Goal: Transaction & Acquisition: Purchase product/service

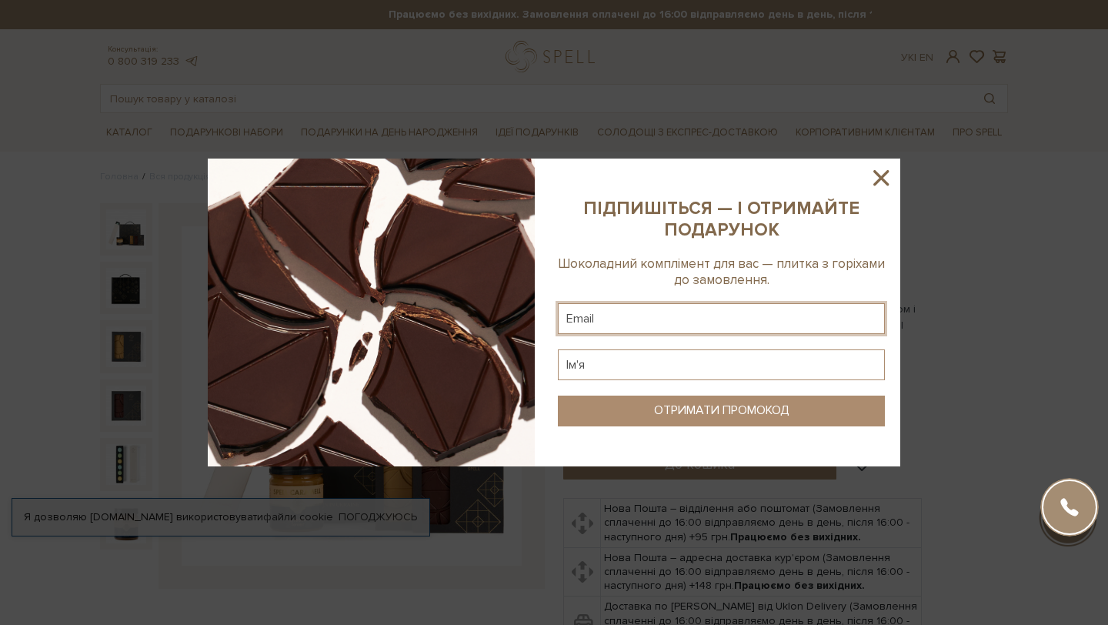
click at [667, 306] on input "text" at bounding box center [721, 318] width 327 height 31
type input "vizarda123@gmail.com"
click at [676, 372] on input "text" at bounding box center [721, 364] width 327 height 31
type input "V"
type input "Nika"
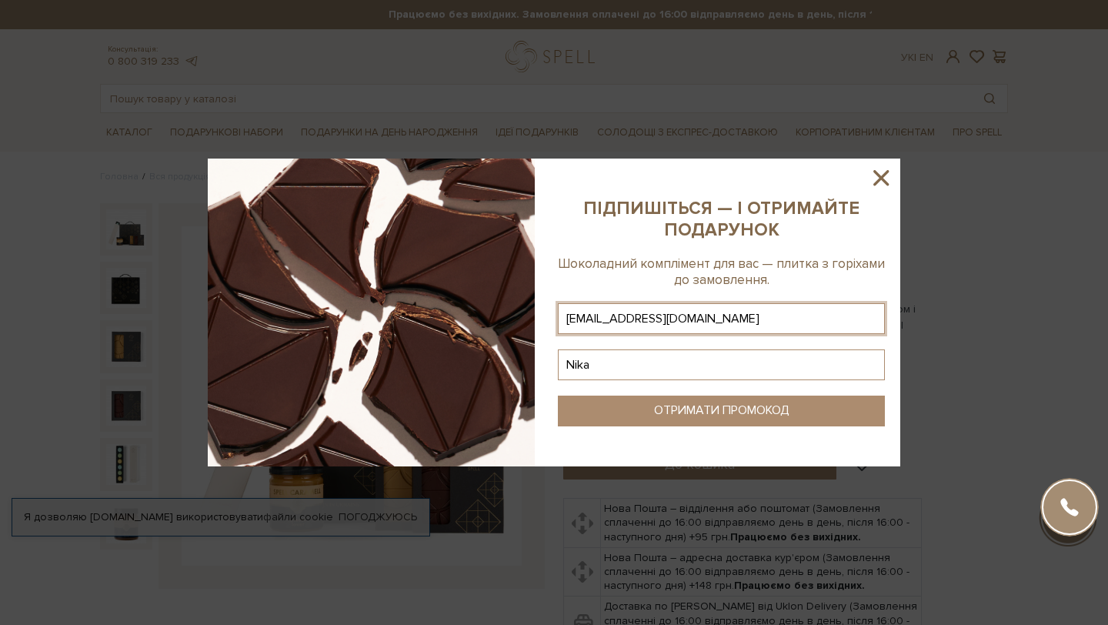
click at [662, 419] on button "ОТРИМАТИ ПРОМОКОД" at bounding box center [721, 411] width 327 height 31
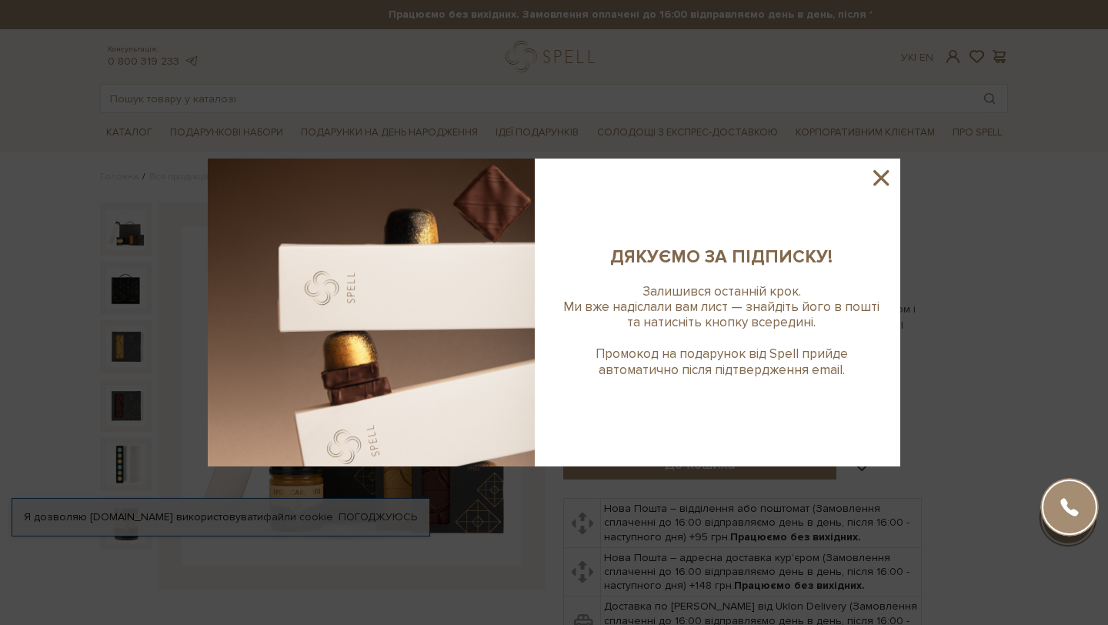
click at [666, 416] on sys-column-static at bounding box center [722, 313] width 358 height 308
click at [877, 177] on icon at bounding box center [881, 178] width 26 height 26
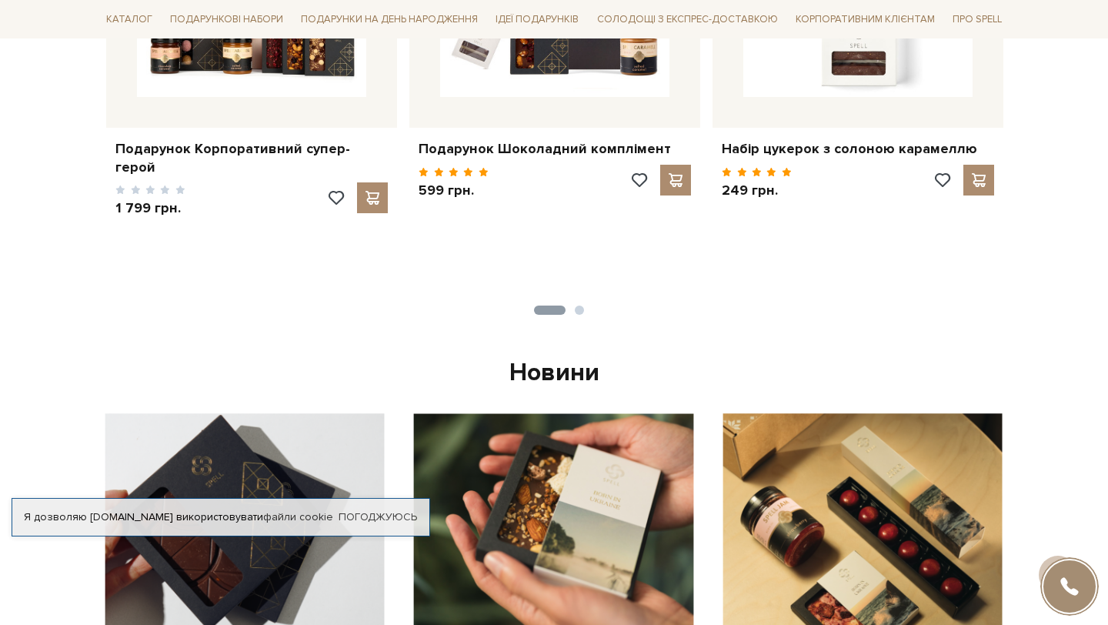
scroll to position [950, 0]
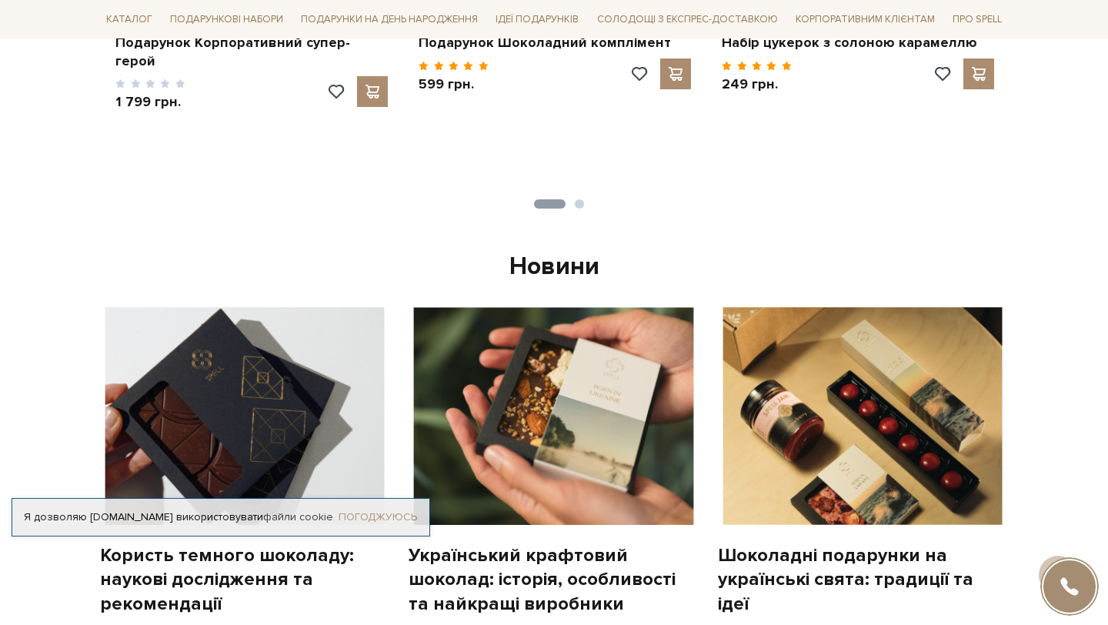
click at [396, 510] on link "Погоджуюсь" at bounding box center [378, 517] width 78 height 14
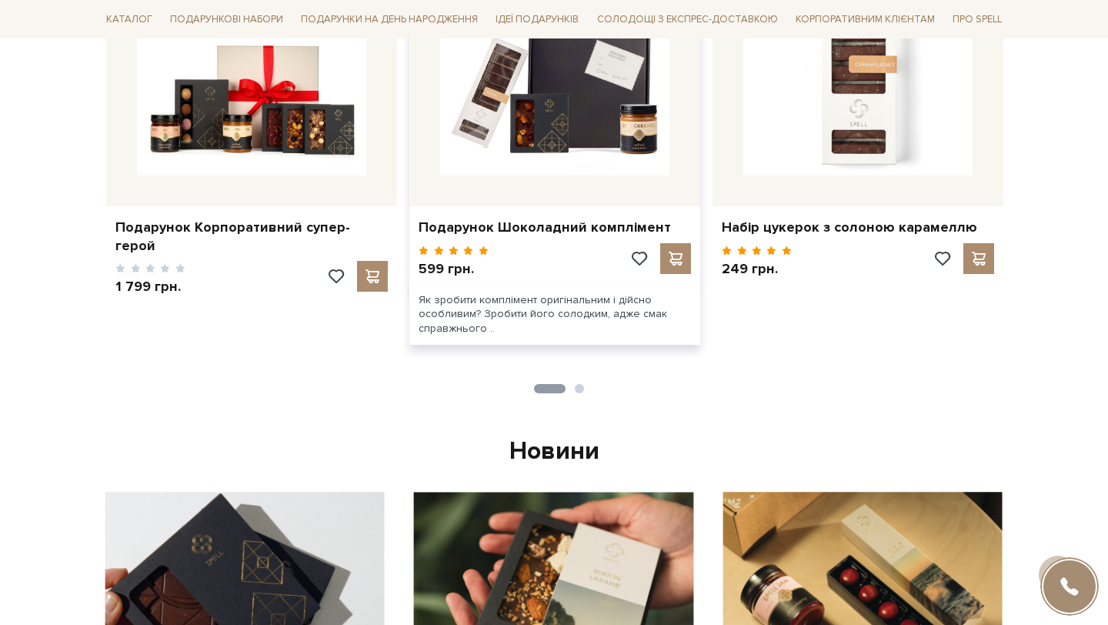
scroll to position [0, 0]
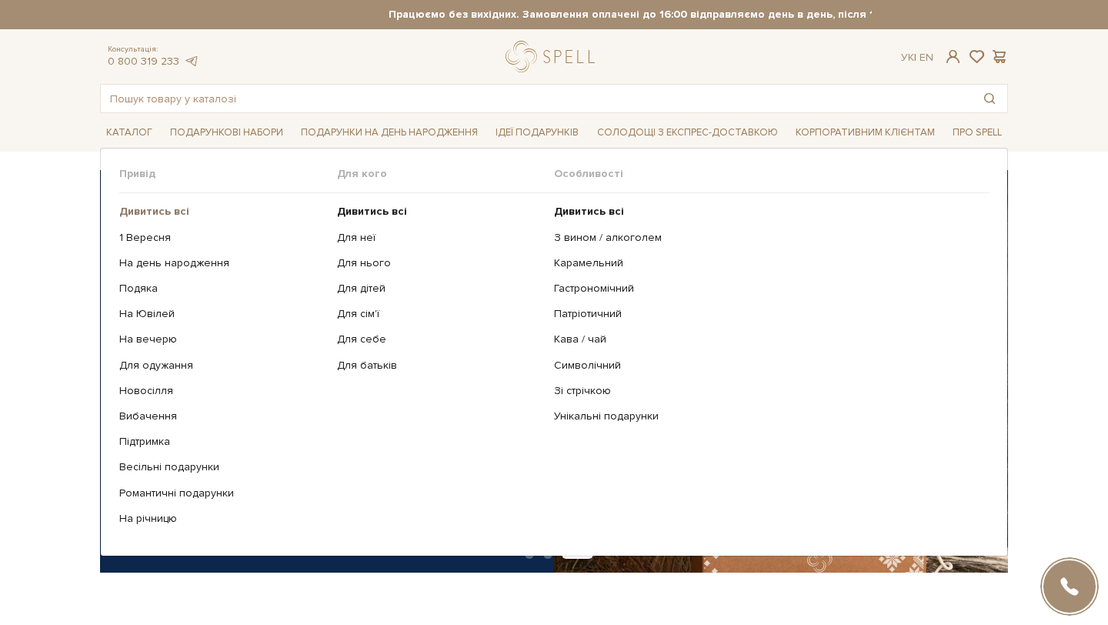
click at [175, 216] on b "Дивитись всі" at bounding box center [154, 211] width 70 height 13
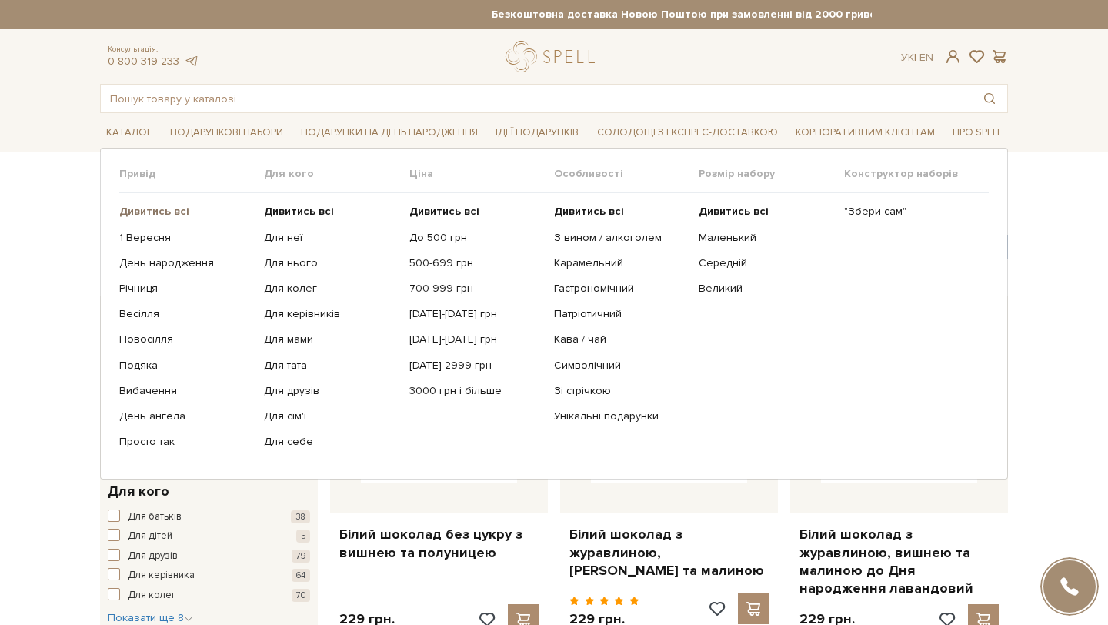
click at [162, 206] on b "Дивитись всі" at bounding box center [154, 211] width 70 height 13
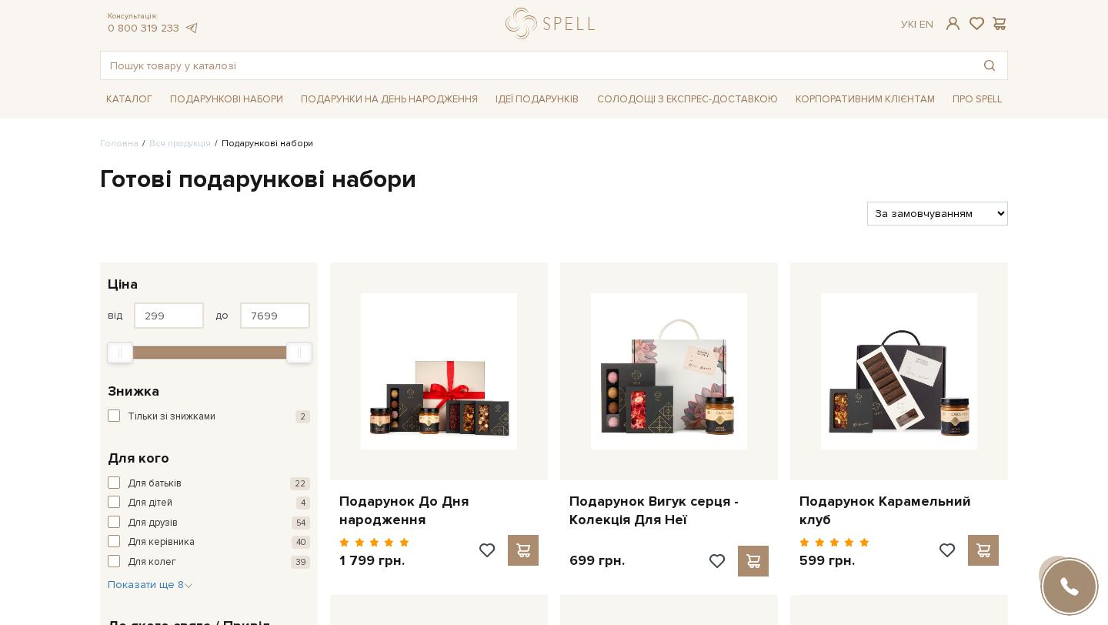
scroll to position [36, 0]
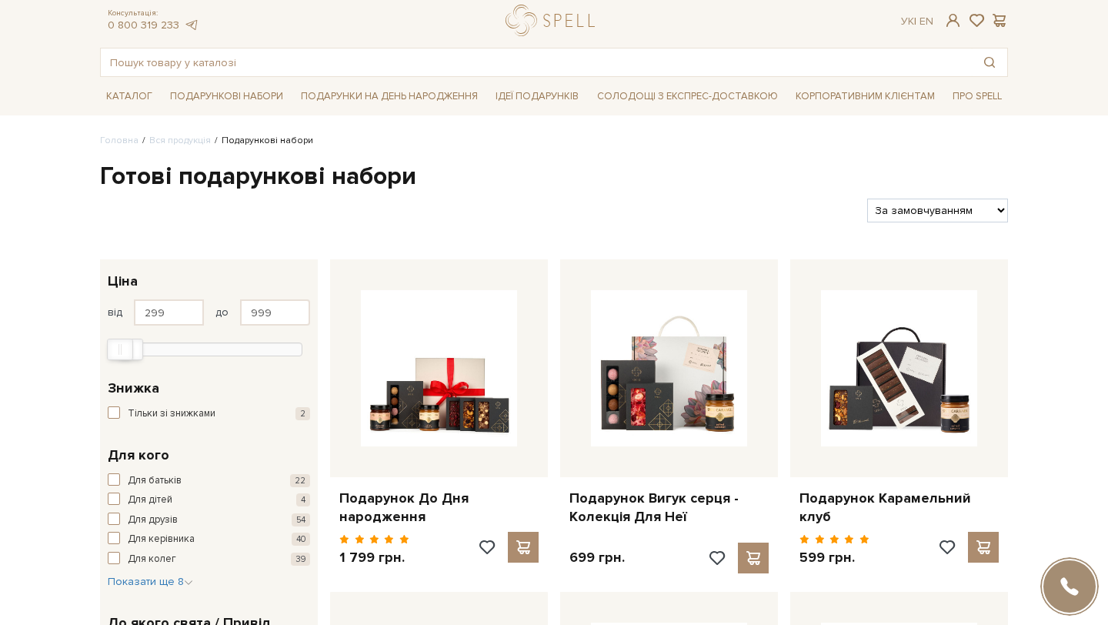
type input "1030"
drag, startPoint x: 287, startPoint y: 344, endPoint x: 119, endPoint y: 346, distance: 168.5
click at [119, 346] on div at bounding box center [208, 348] width 187 height 14
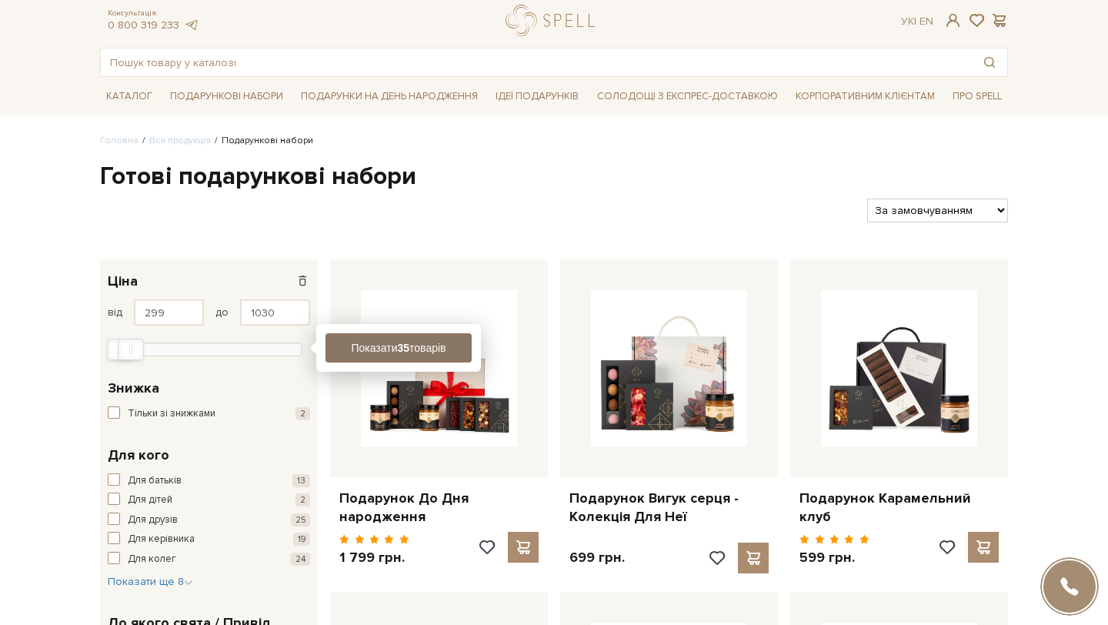
click at [373, 356] on button "Показати 35 товарів" at bounding box center [399, 347] width 146 height 29
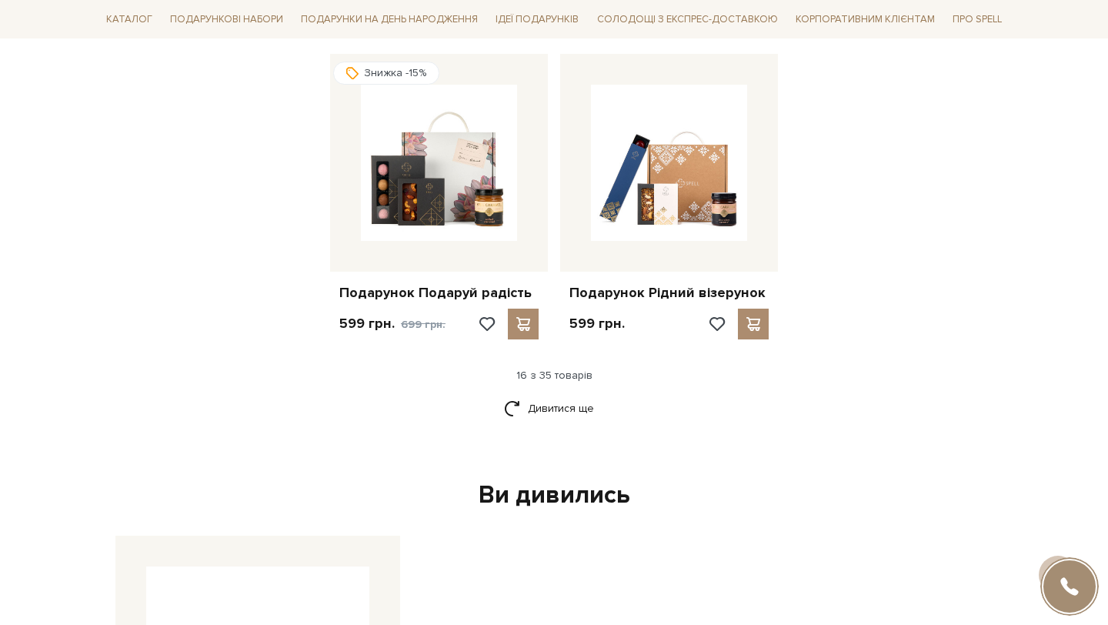
scroll to position [1904, 0]
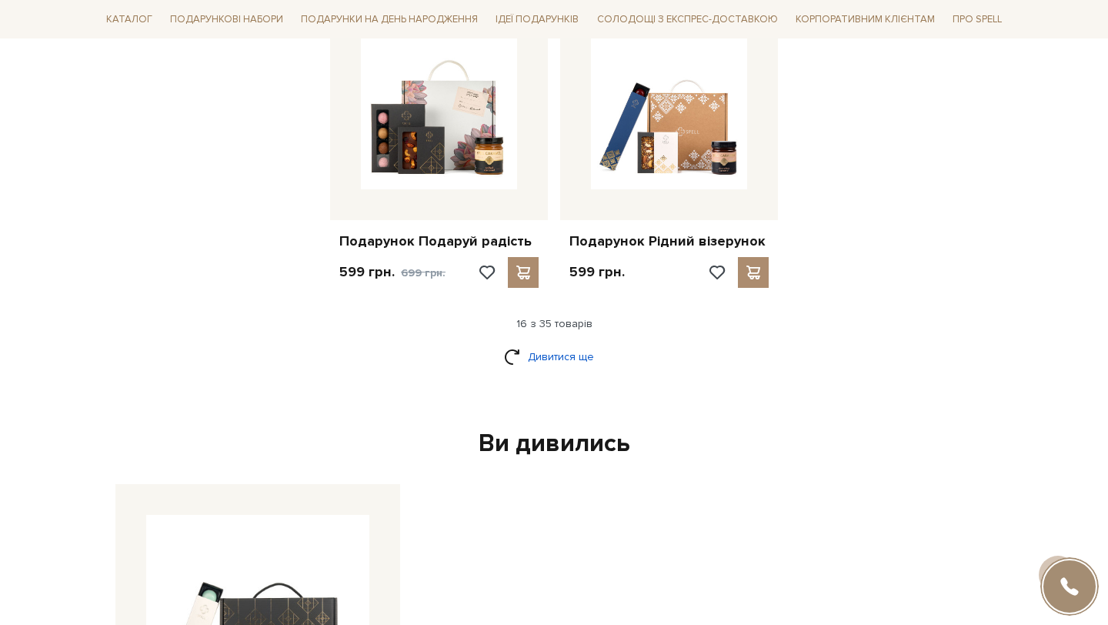
click at [559, 370] on link "Дивитися ще" at bounding box center [554, 356] width 100 height 27
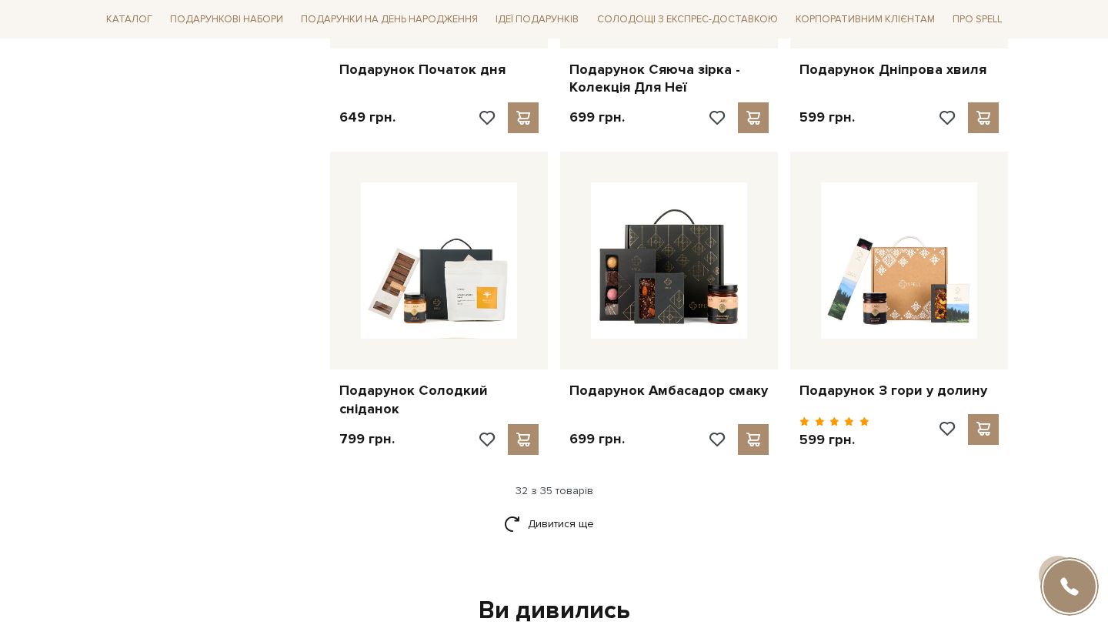
scroll to position [3365, 0]
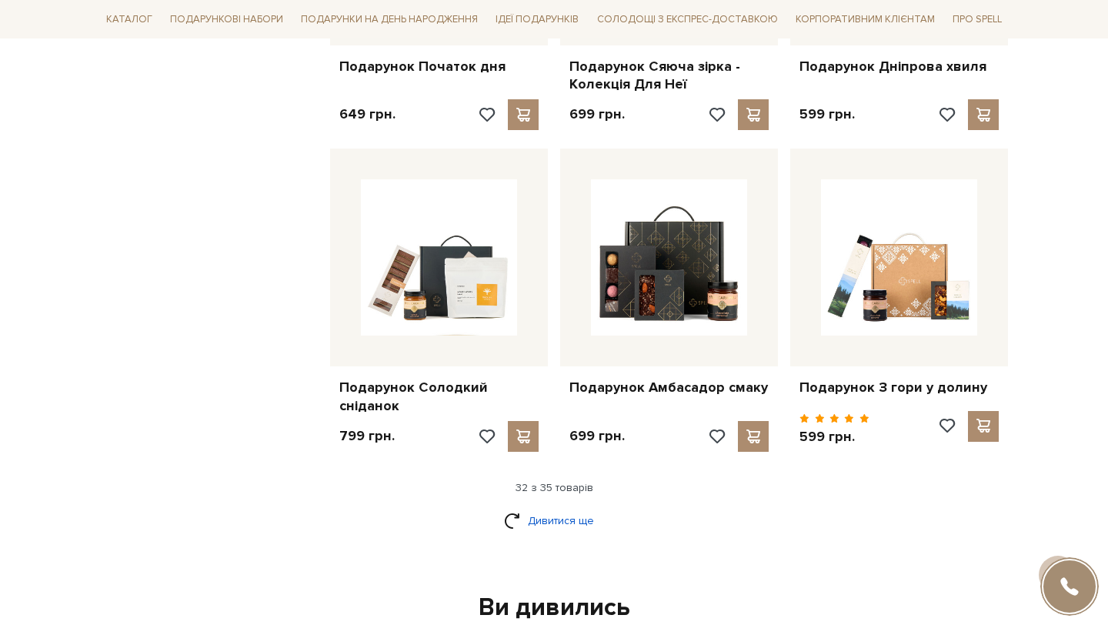
click at [553, 534] on link "Дивитися ще" at bounding box center [554, 520] width 100 height 27
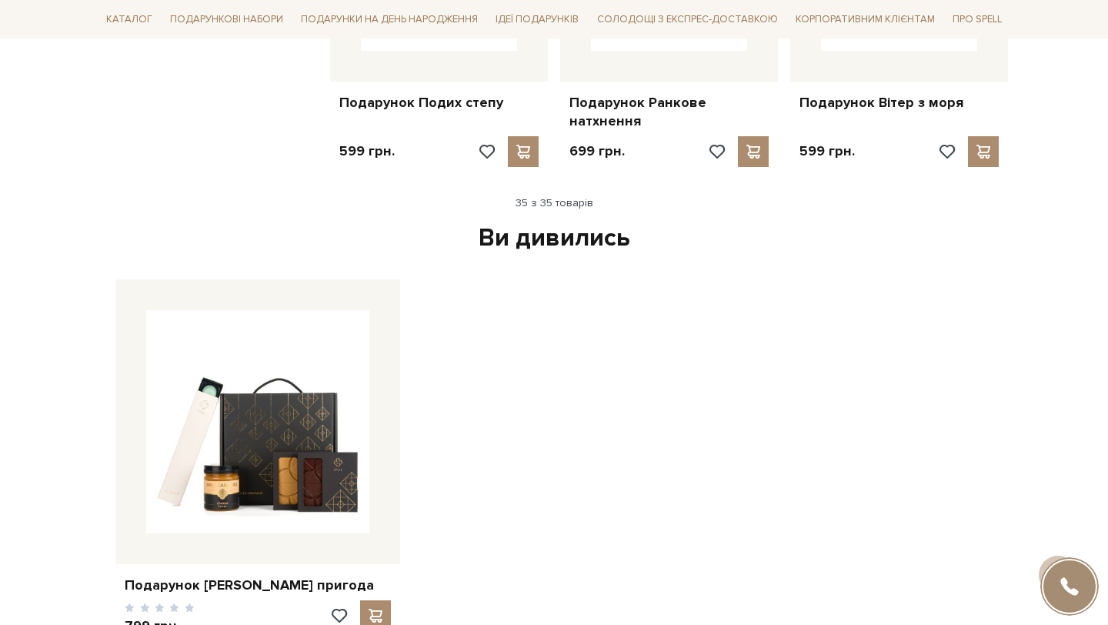
scroll to position [3983, 0]
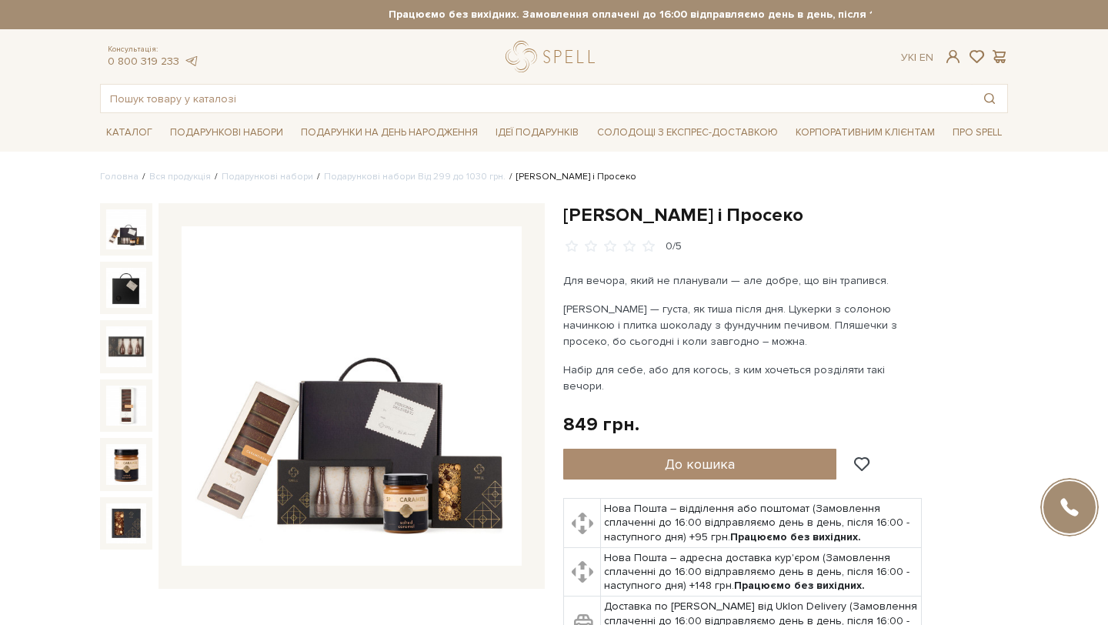
click at [130, 237] on img at bounding box center [126, 229] width 40 height 40
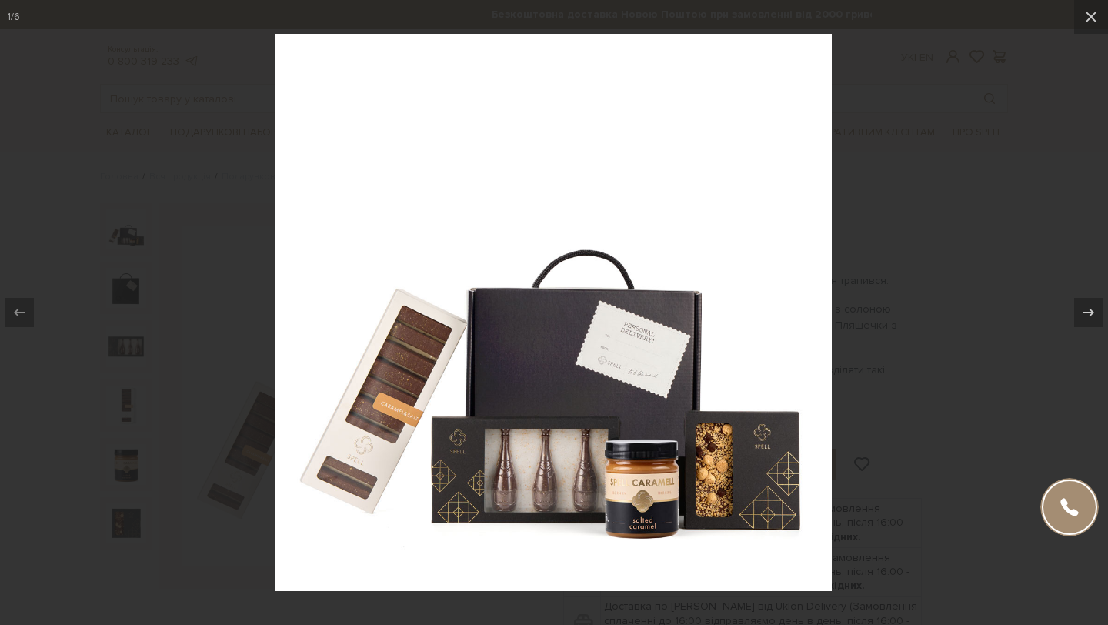
click at [560, 460] on img at bounding box center [553, 312] width 557 height 557
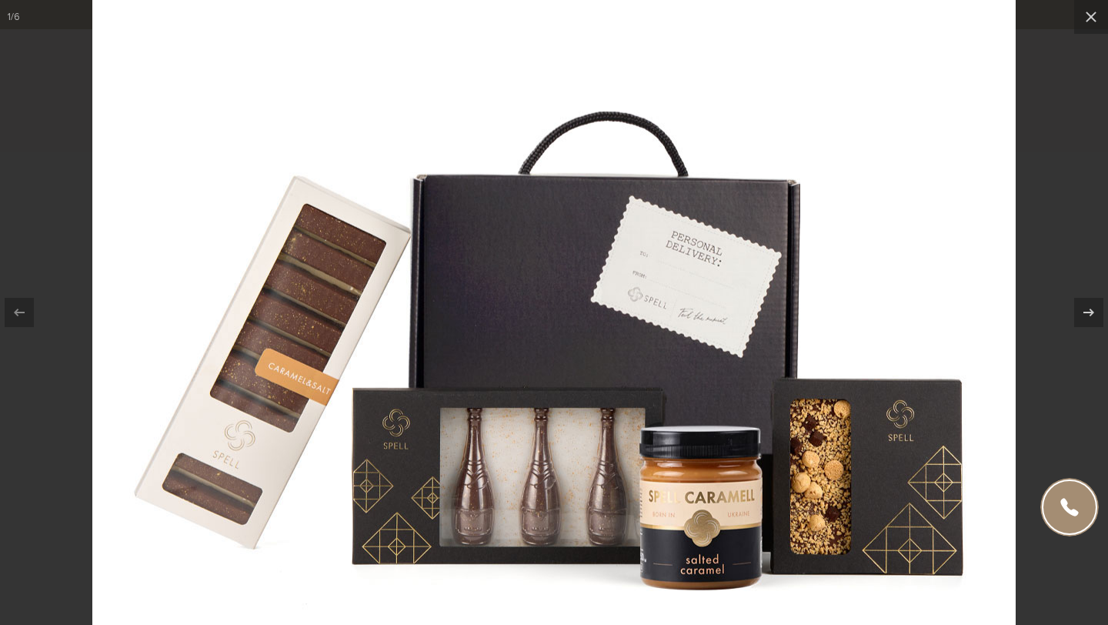
click at [560, 460] on img at bounding box center [553, 215] width 923 height 923
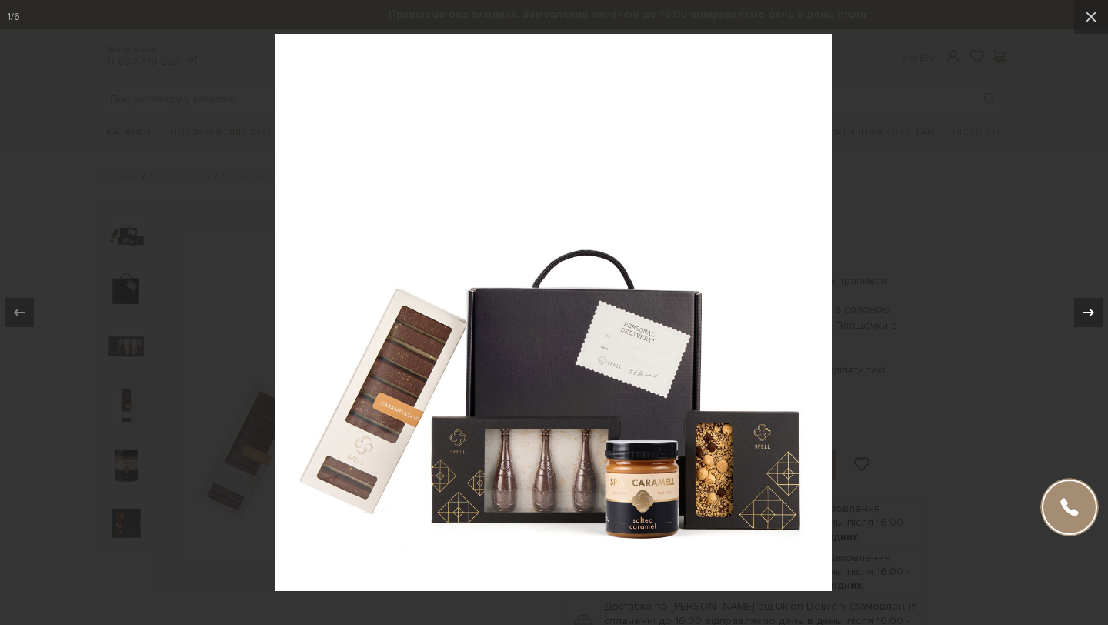
click at [1082, 323] on div at bounding box center [1088, 312] width 29 height 29
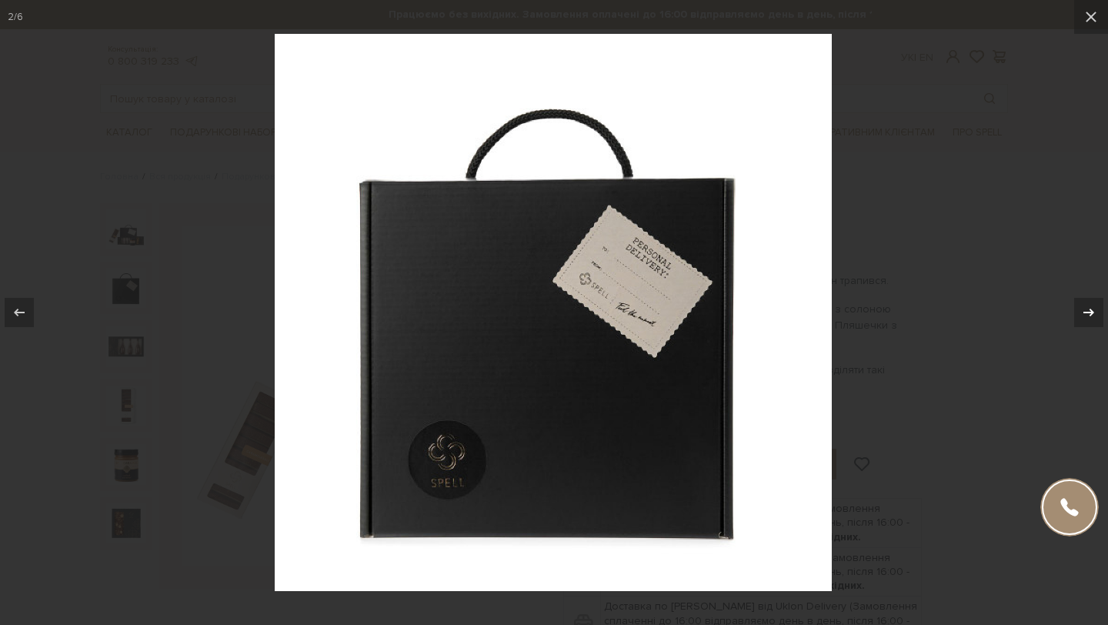
click at [1082, 323] on div at bounding box center [1088, 312] width 29 height 29
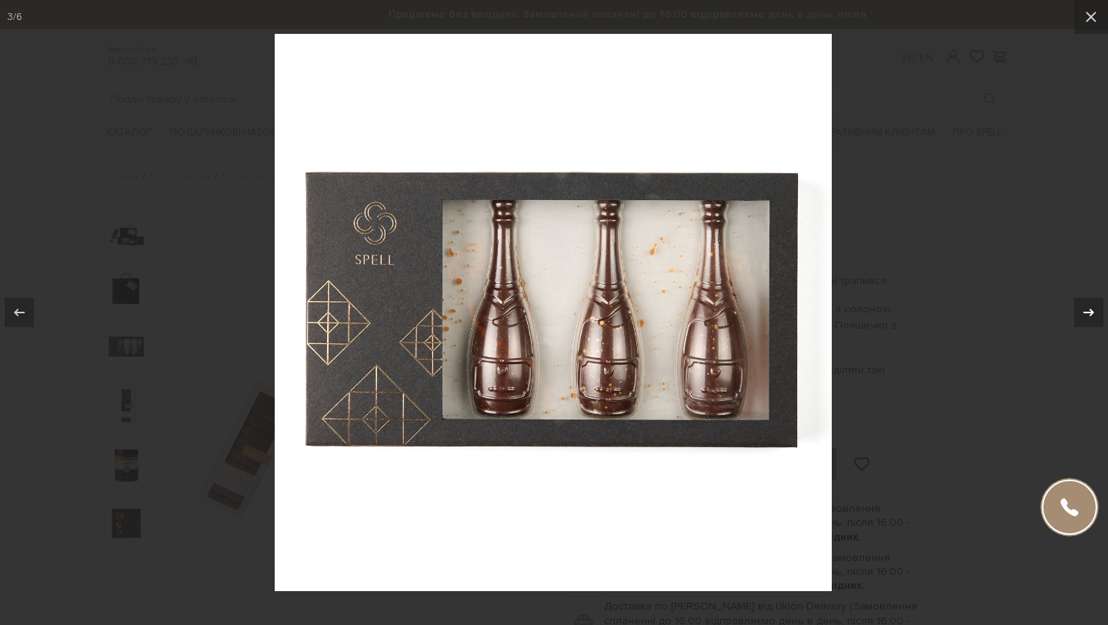
click at [1082, 323] on div at bounding box center [1088, 312] width 29 height 29
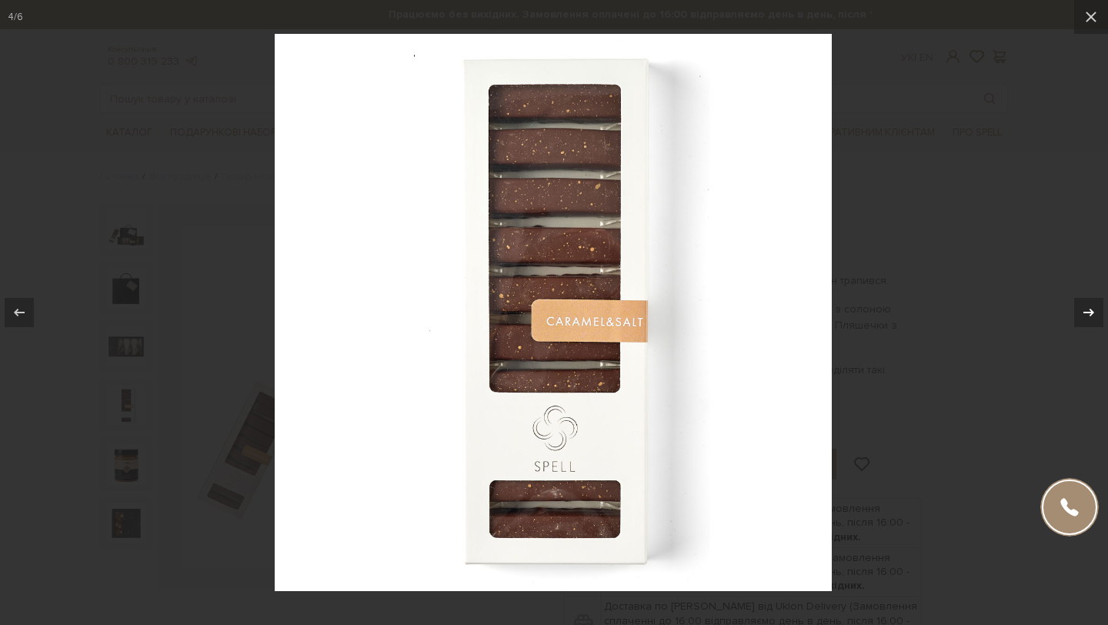
click at [1082, 323] on div at bounding box center [1088, 312] width 29 height 29
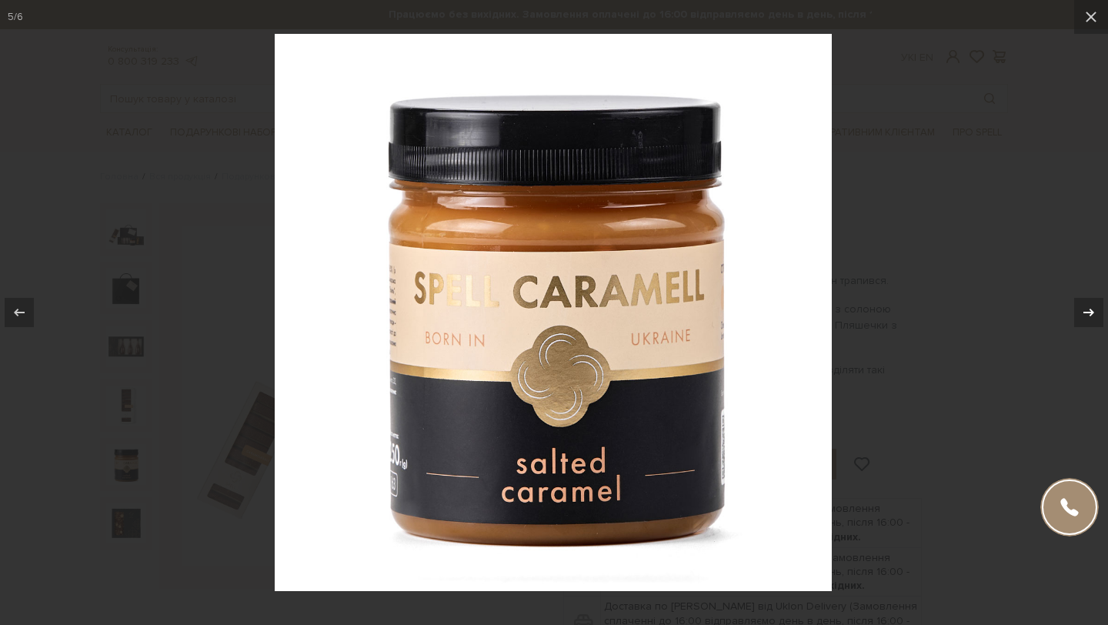
click at [1082, 323] on div at bounding box center [1088, 312] width 29 height 29
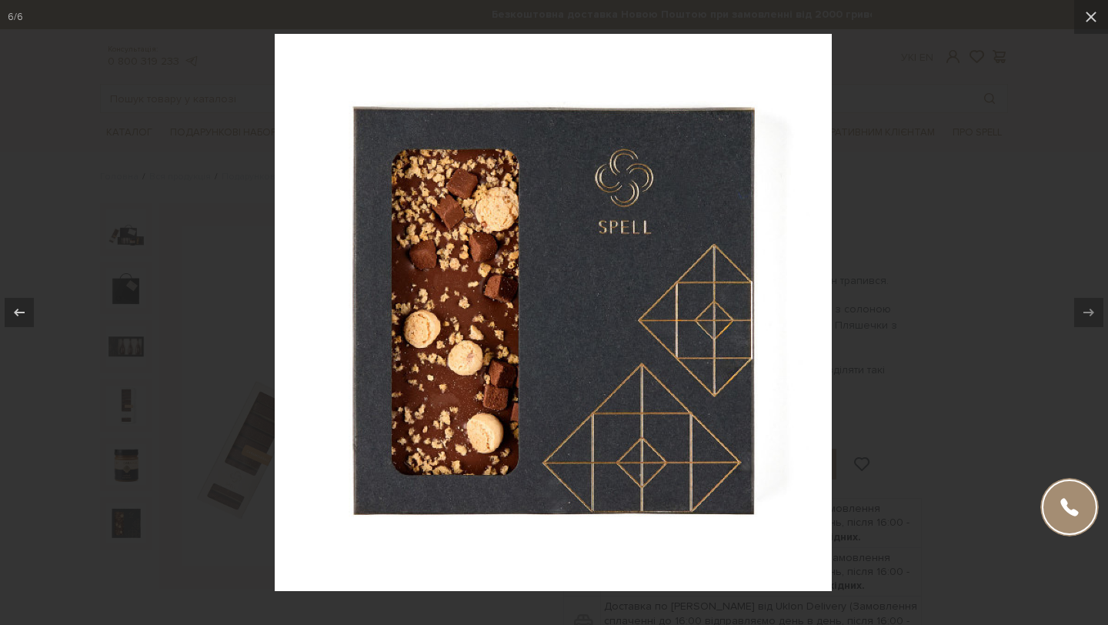
click at [990, 229] on div at bounding box center [554, 312] width 1108 height 625
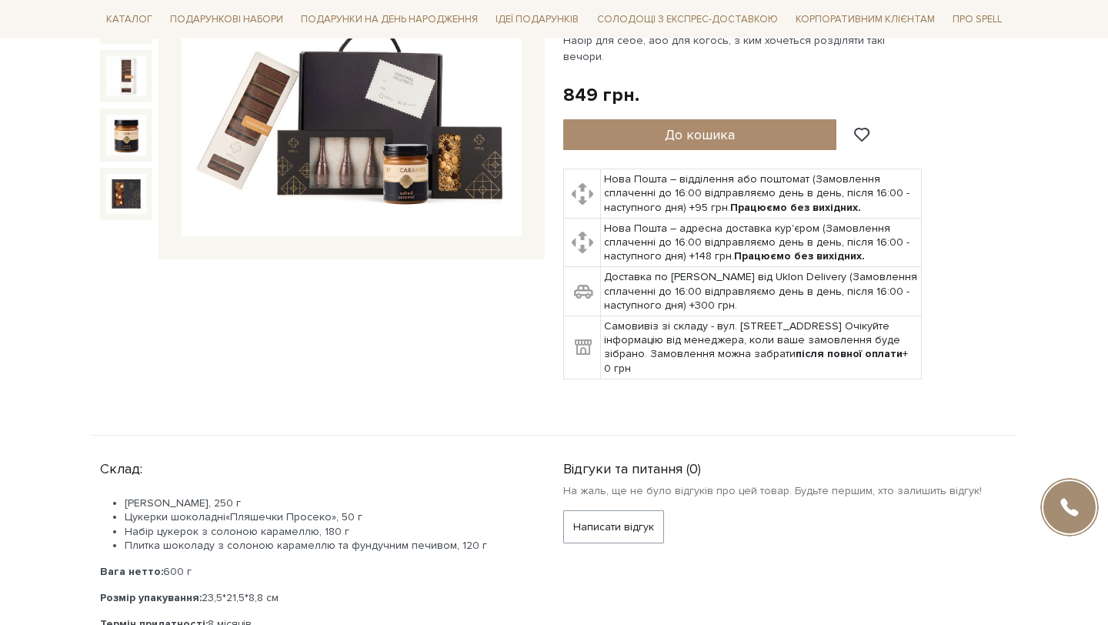
scroll to position [333, 0]
